Goal: Task Accomplishment & Management: Use online tool/utility

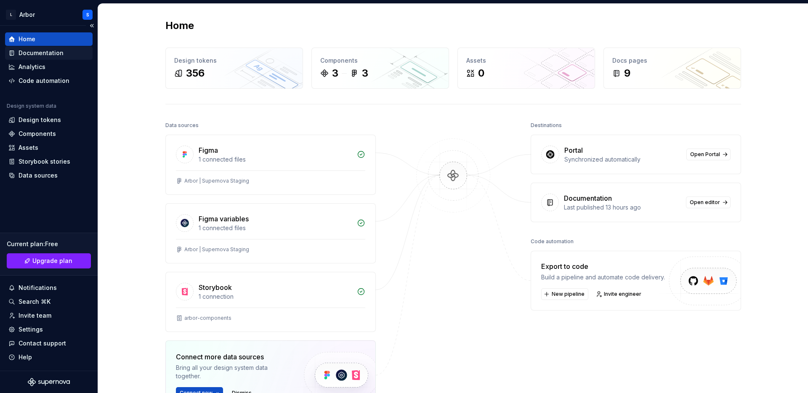
click at [38, 50] on div "Documentation" at bounding box center [41, 53] width 45 height 8
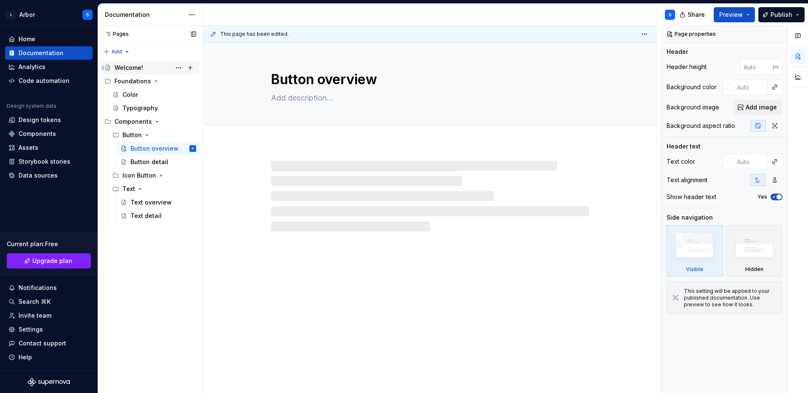
click at [133, 65] on div "Welcome!" at bounding box center [128, 68] width 29 height 8
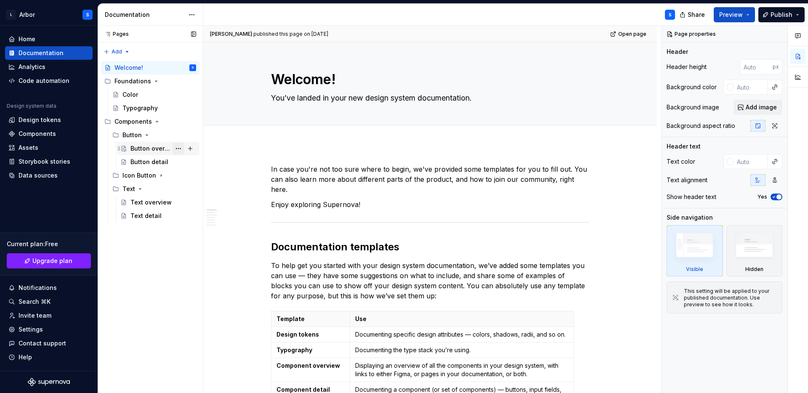
click at [180, 147] on button "Page tree" at bounding box center [179, 149] width 12 height 12
type textarea "*"
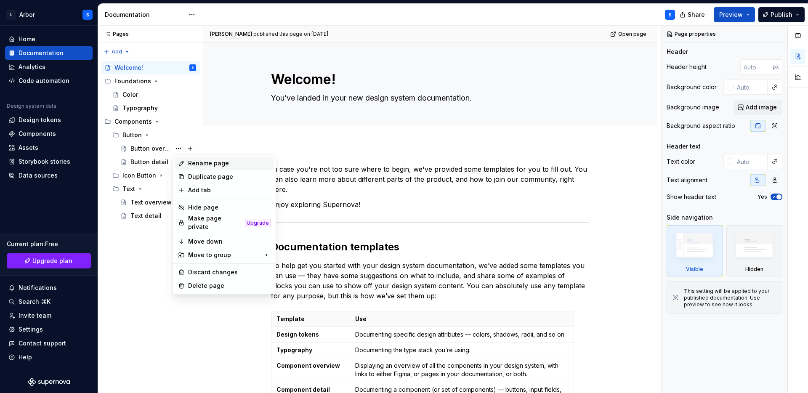
click at [198, 167] on div "Rename page" at bounding box center [229, 163] width 82 height 8
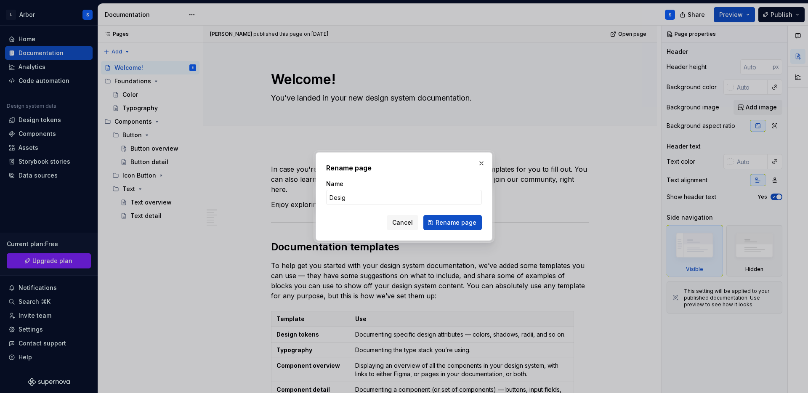
type input "Design"
click button "Rename page" at bounding box center [452, 222] width 58 height 15
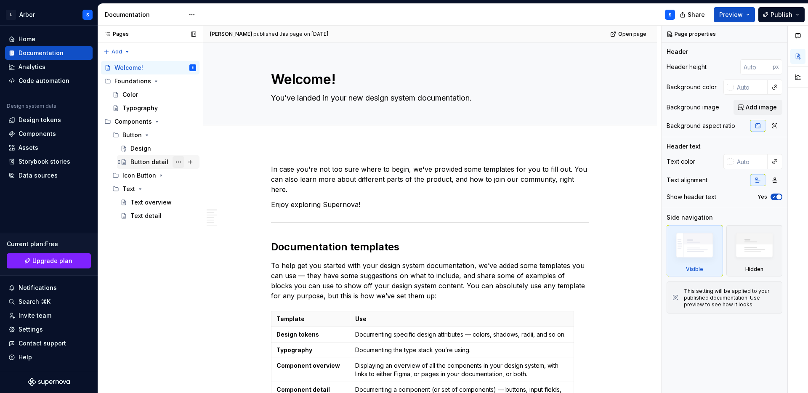
click at [176, 159] on button "Page tree" at bounding box center [179, 162] width 12 height 12
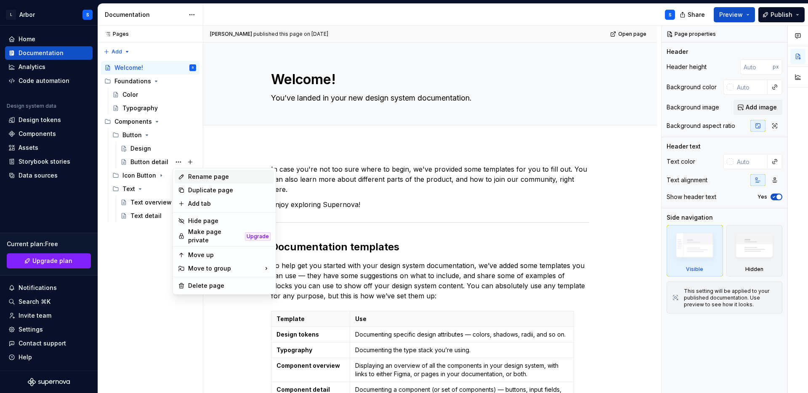
type textarea "*"
click at [202, 174] on div "Rename page" at bounding box center [229, 177] width 82 height 8
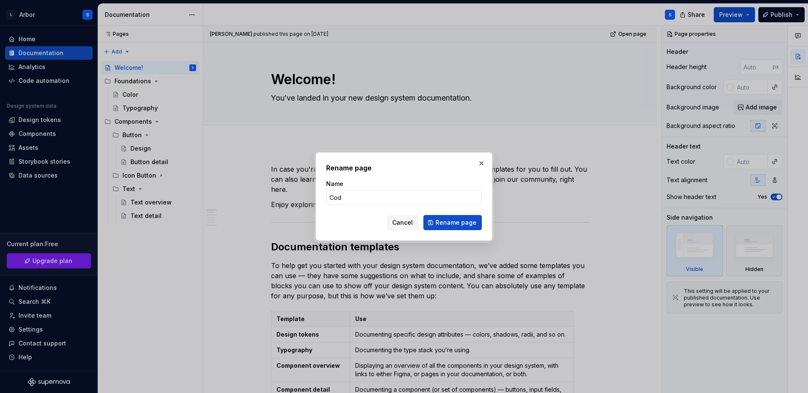
type input "Code"
click button "Rename page" at bounding box center [452, 222] width 58 height 15
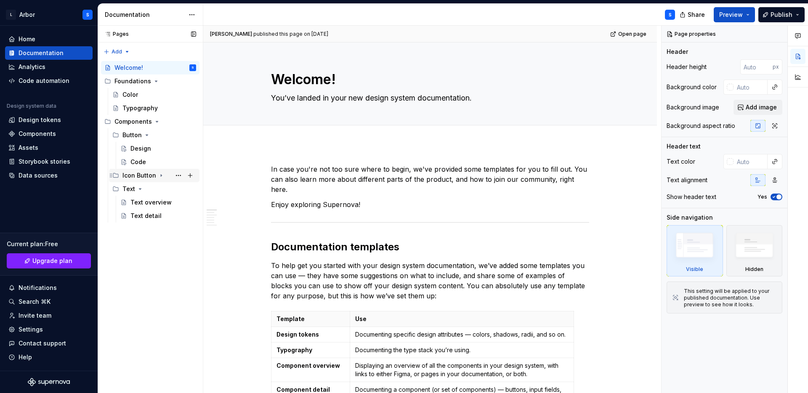
click at [161, 175] on icon "Page tree" at bounding box center [161, 175] width 7 height 7
click at [181, 188] on button "Page tree" at bounding box center [179, 189] width 12 height 12
type textarea "*"
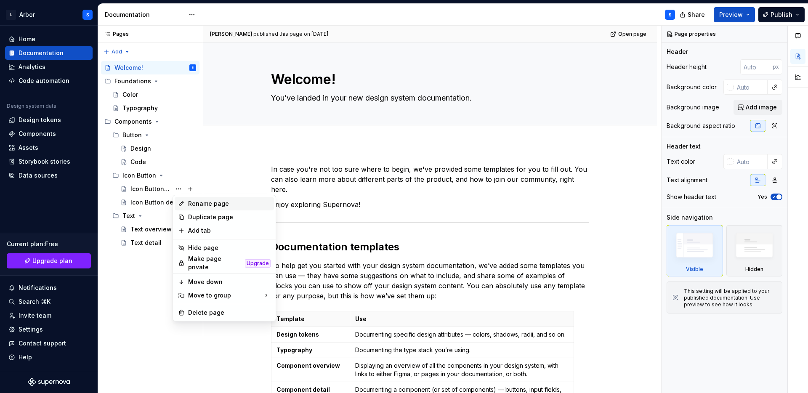
click at [200, 206] on div "Rename page" at bounding box center [229, 203] width 82 height 8
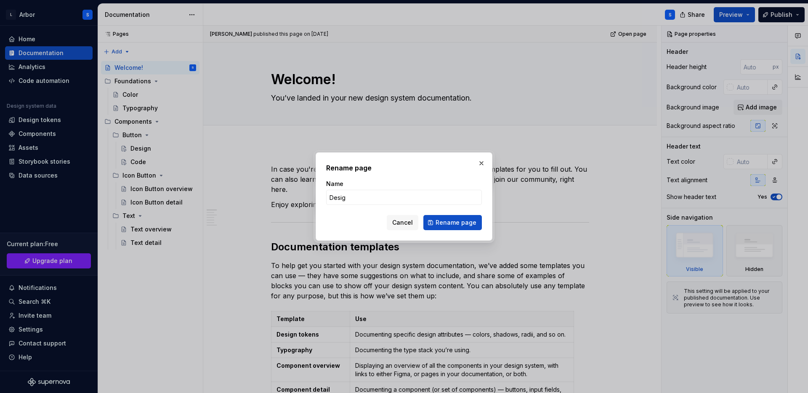
type input "Design"
click button "Rename page" at bounding box center [452, 222] width 58 height 15
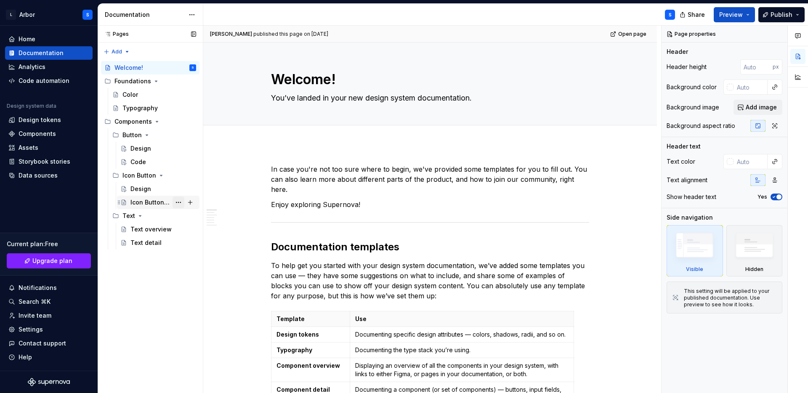
click at [178, 202] on button "Page tree" at bounding box center [179, 202] width 12 height 12
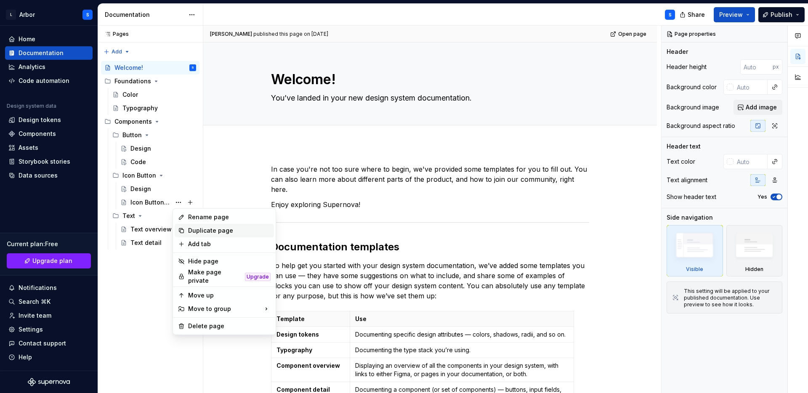
type textarea "*"
click at [197, 220] on div "Rename page" at bounding box center [229, 217] width 82 height 8
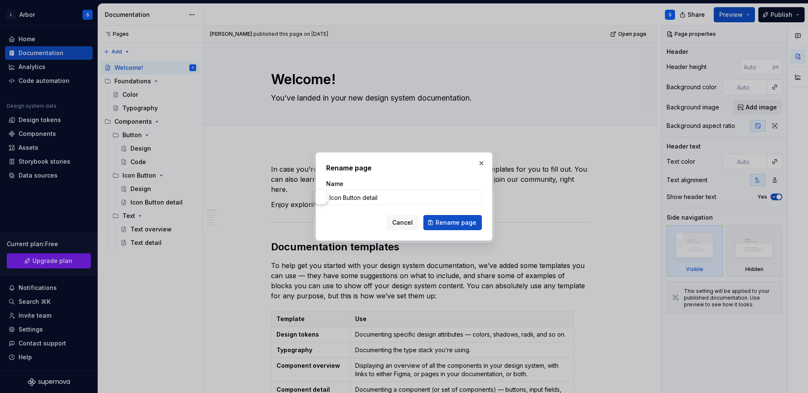
type input "C"
type textarea "*"
type input "Code"
click button "Rename page" at bounding box center [452, 222] width 58 height 15
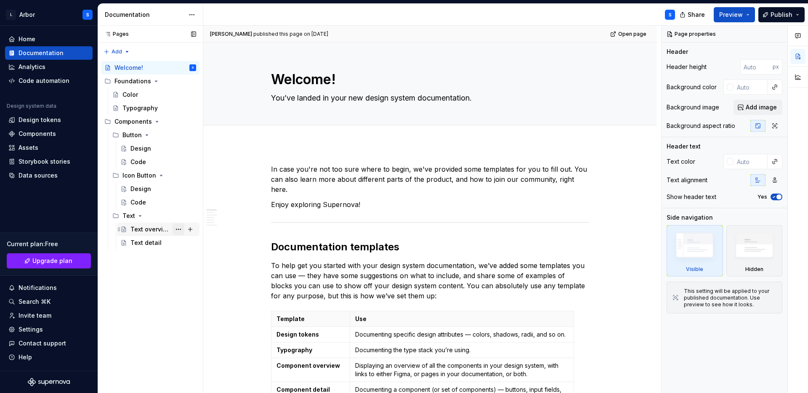
click at [177, 227] on button "Page tree" at bounding box center [179, 229] width 12 height 12
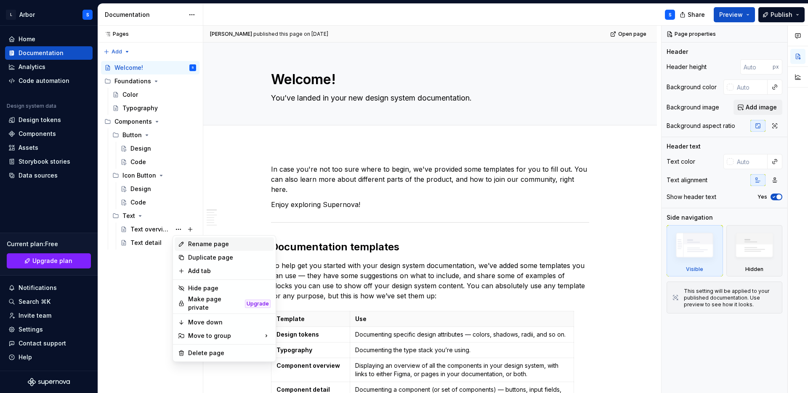
type textarea "*"
click at [194, 247] on div "Rename page" at bounding box center [229, 244] width 82 height 8
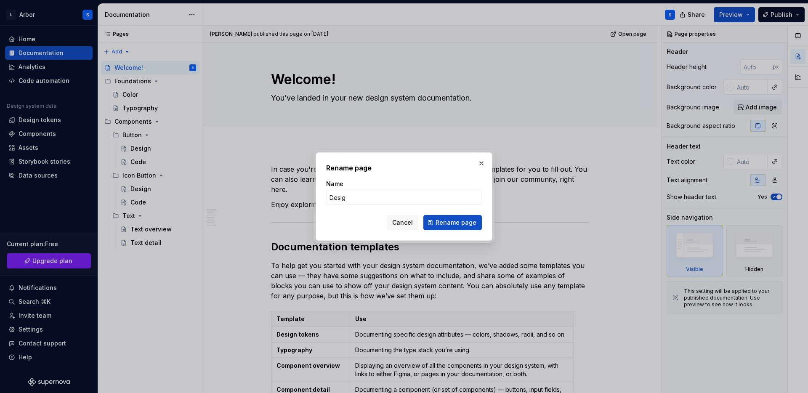
type input "Design"
click button "Rename page" at bounding box center [452, 222] width 58 height 15
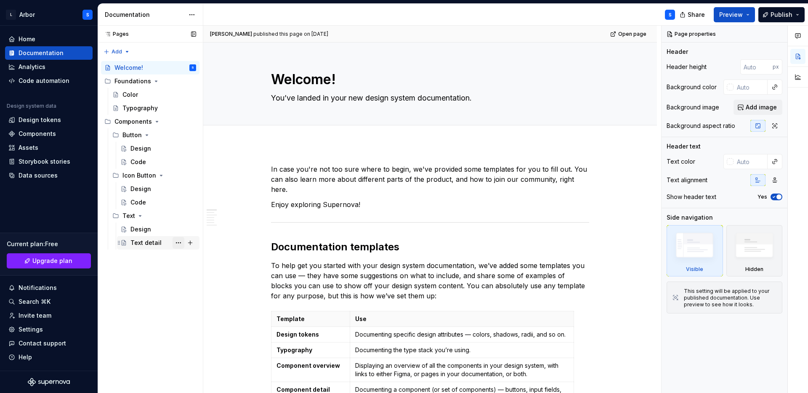
click at [175, 247] on button "Page tree" at bounding box center [179, 243] width 12 height 12
type textarea "*"
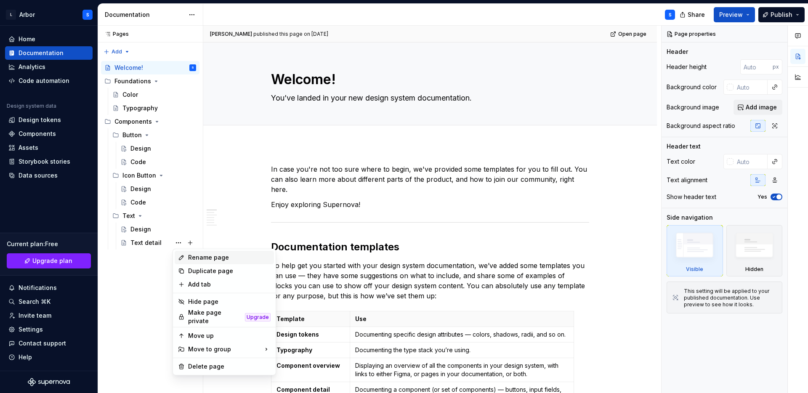
click at [189, 258] on div "Rename page" at bounding box center [229, 257] width 82 height 8
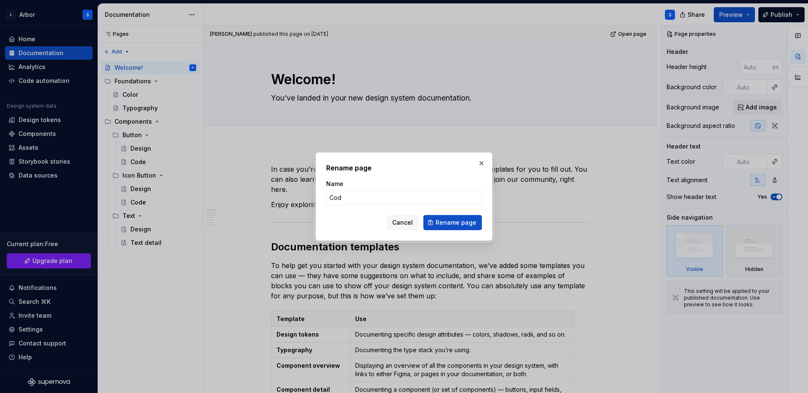
type input "Code"
click button "Rename page" at bounding box center [452, 222] width 58 height 15
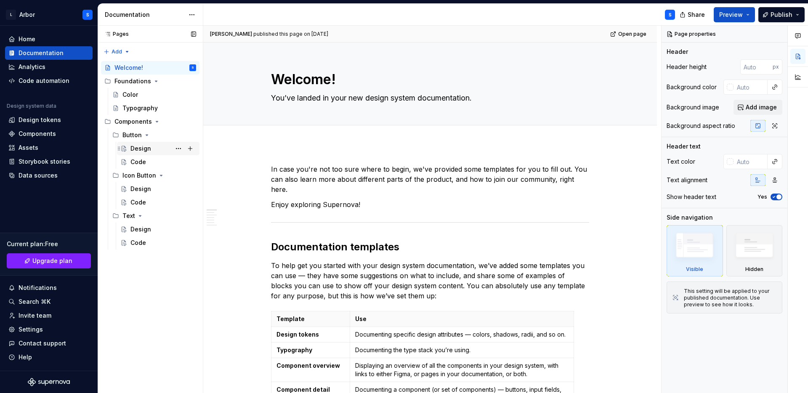
click at [141, 149] on div "Design" at bounding box center [140, 148] width 21 height 8
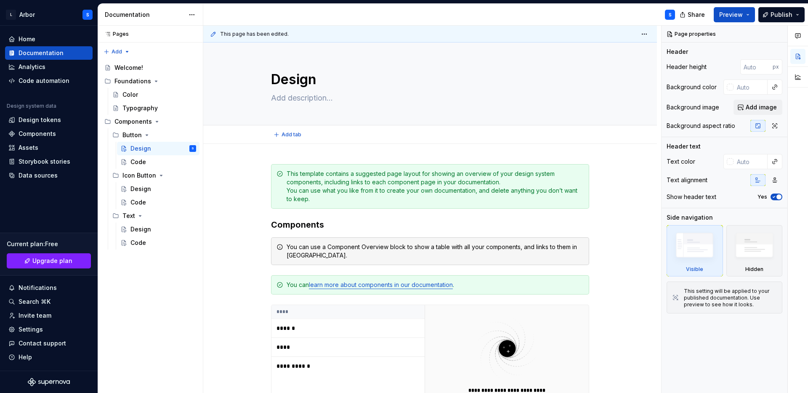
type textarea "*"
